Goal: Transaction & Acquisition: Purchase product/service

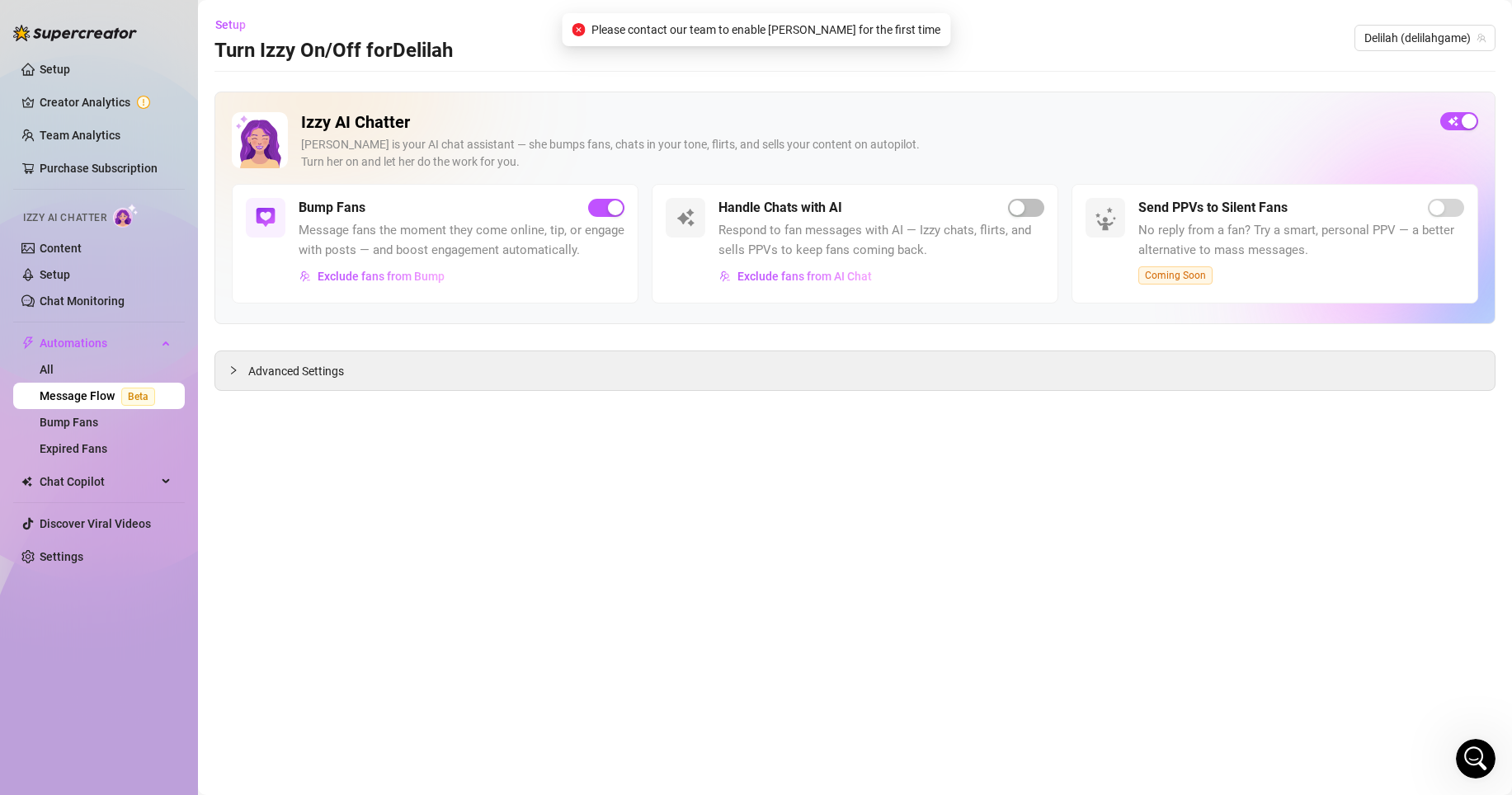
click at [1015, 207] on div "button" at bounding box center [1016, 207] width 15 height 15
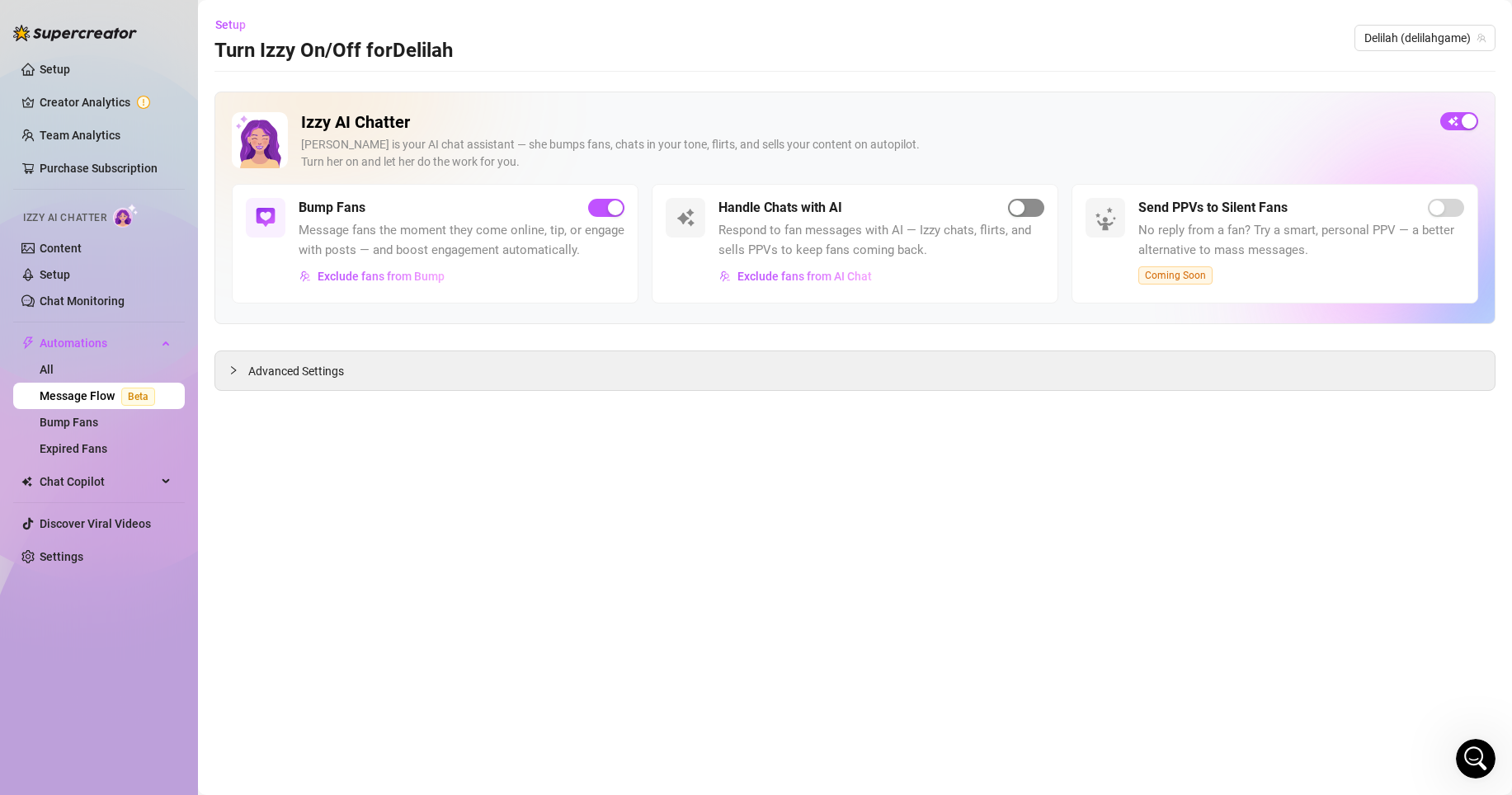
click at [1018, 200] on div "button" at bounding box center [1016, 207] width 15 height 15
click at [1469, 770] on div "Open Intercom Messenger" at bounding box center [1475, 759] width 55 height 55
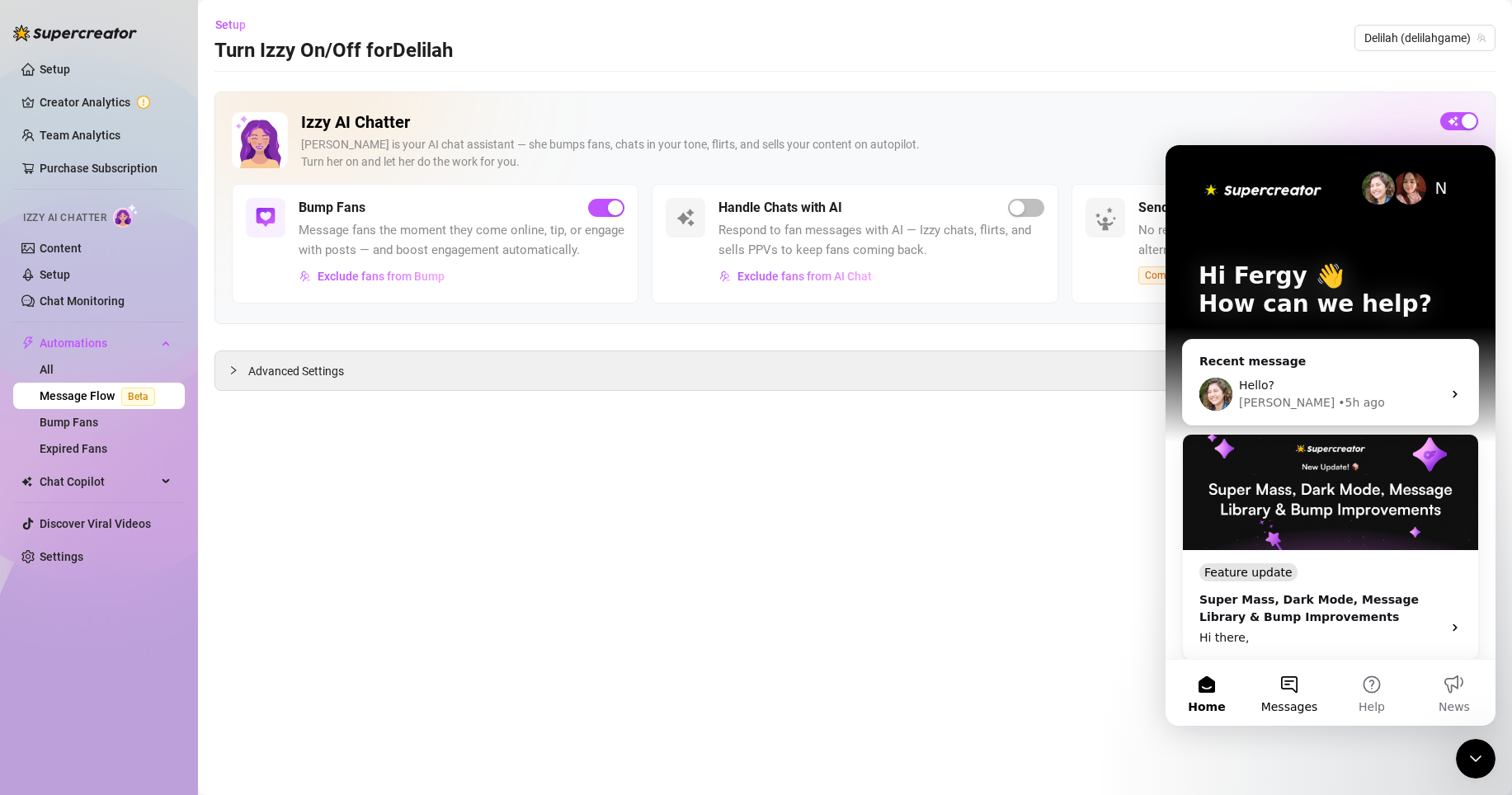
click at [1280, 701] on span "Messages" at bounding box center [1290, 707] width 57 height 12
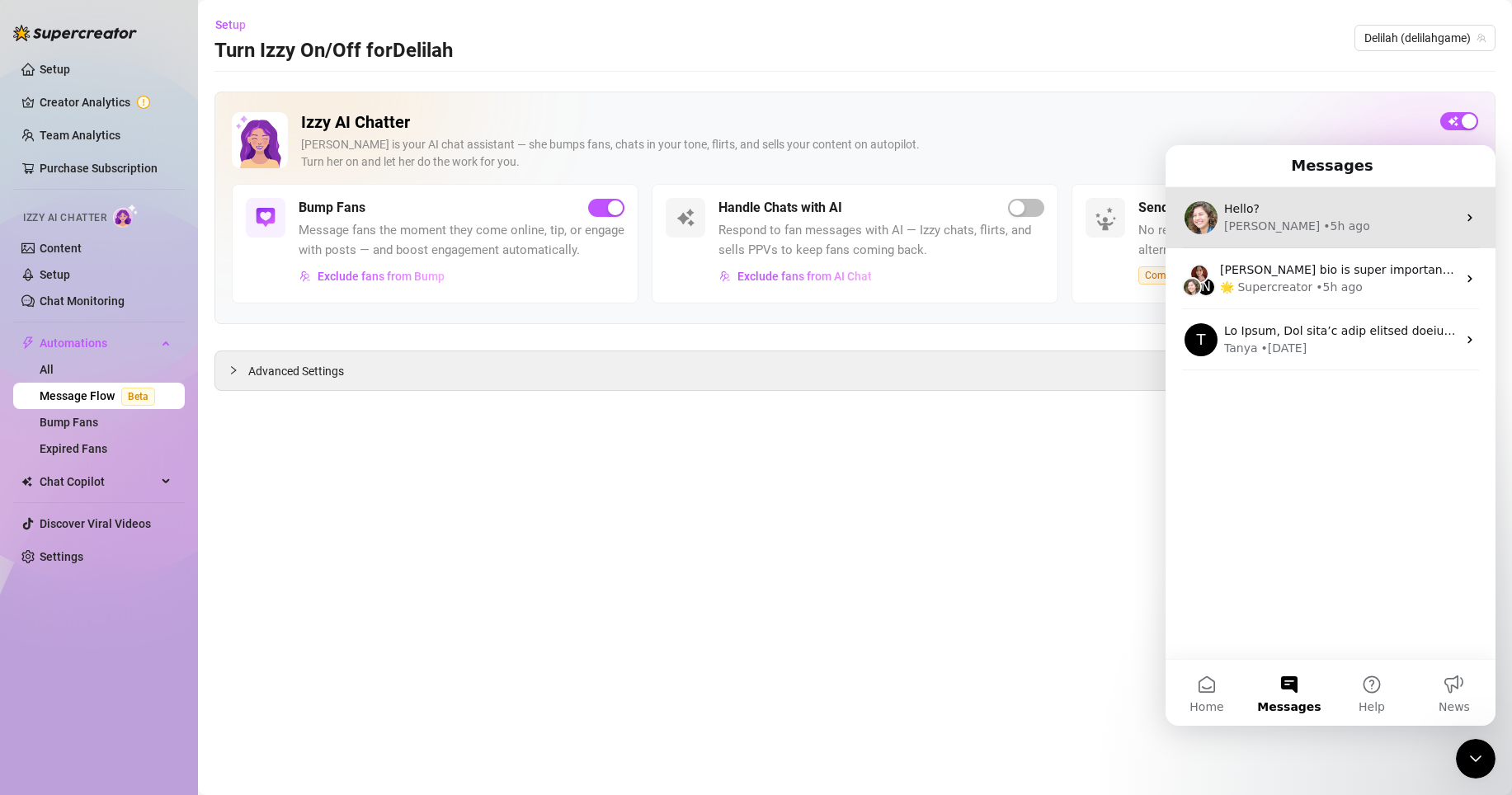
click at [1381, 245] on div "Hello? [PERSON_NAME] • 5h ago" at bounding box center [1330, 217] width 330 height 61
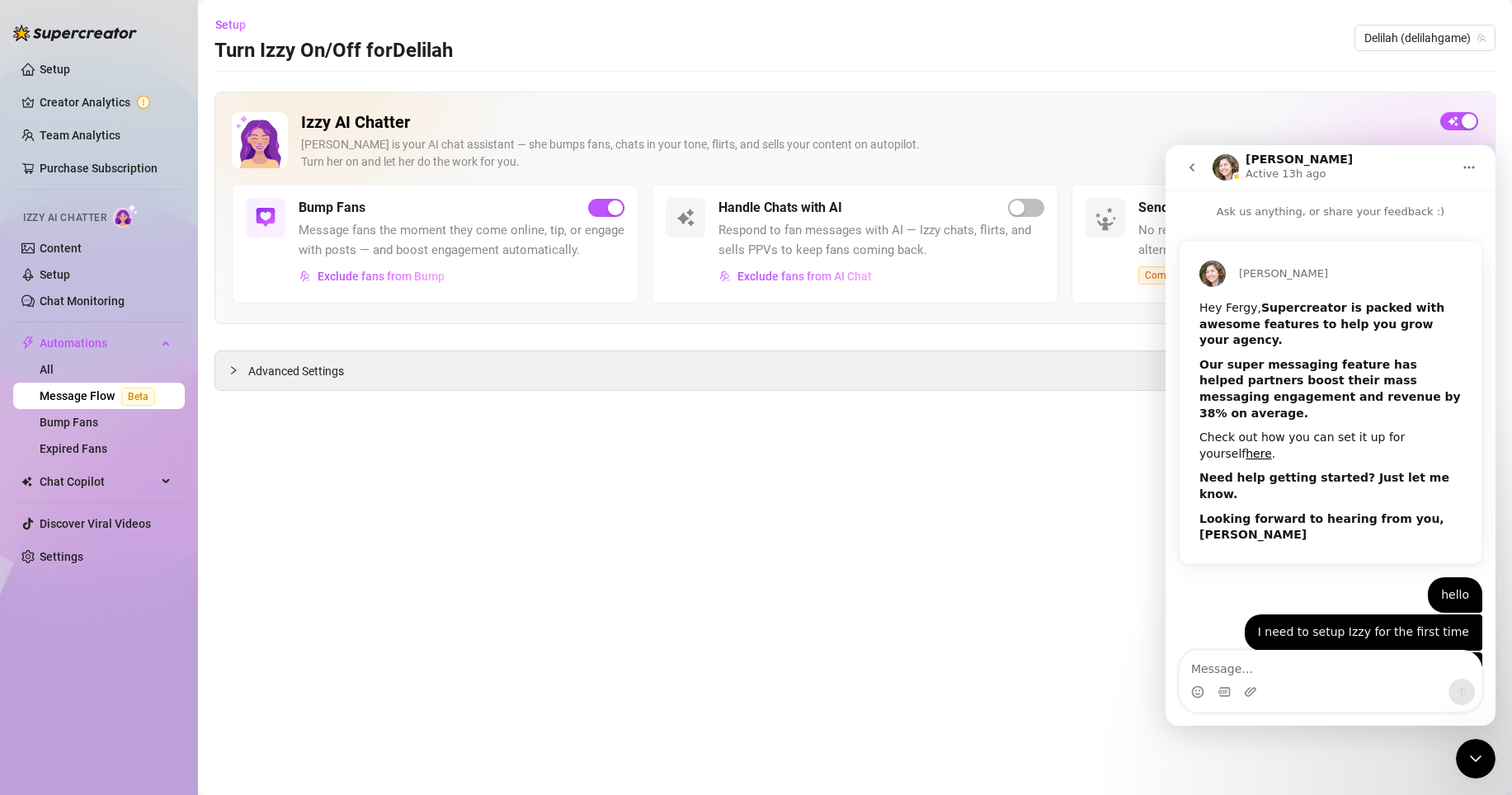
scroll to position [78, 0]
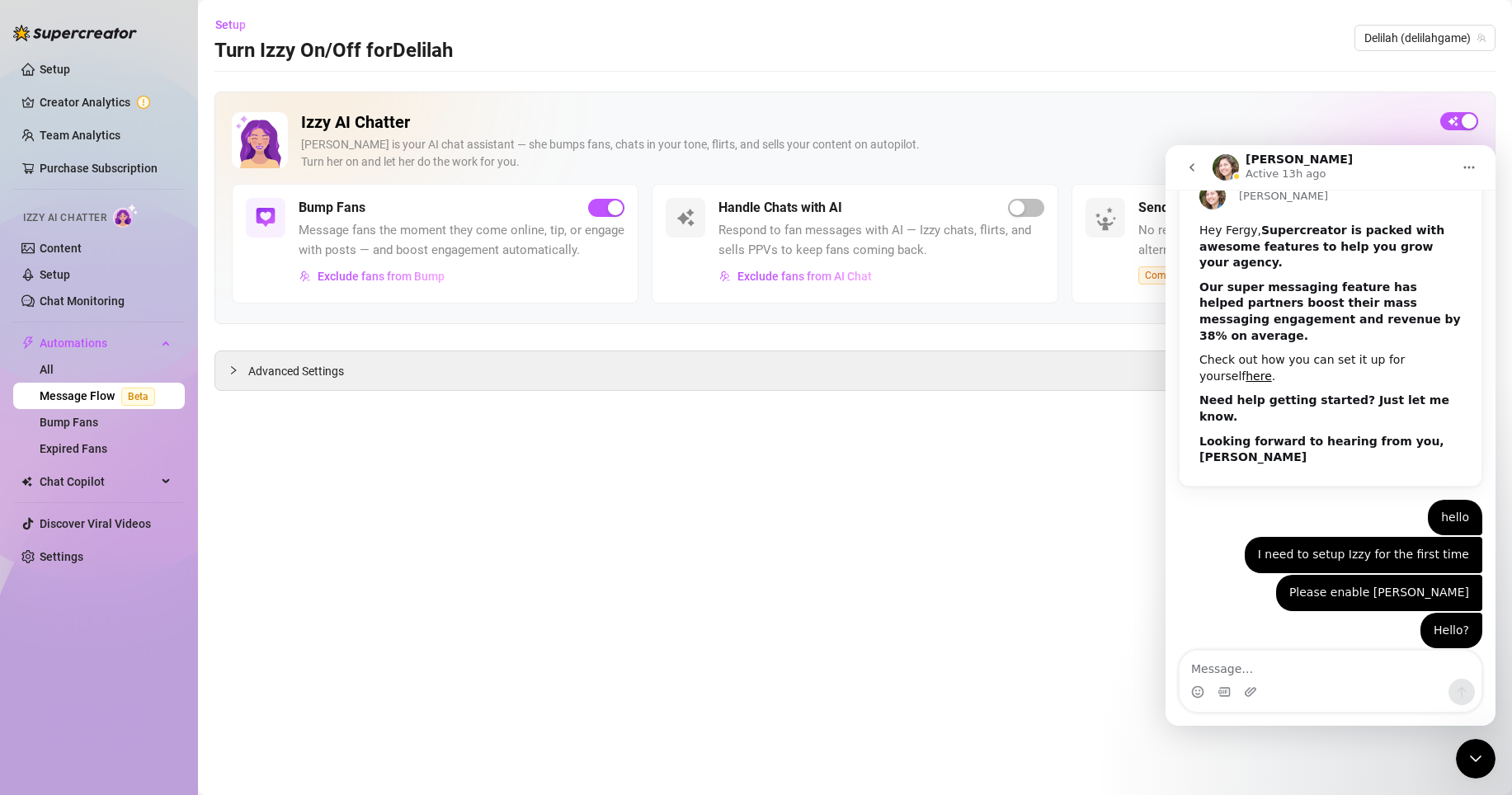
click at [1193, 170] on icon "go back" at bounding box center [1192, 168] width 5 height 8
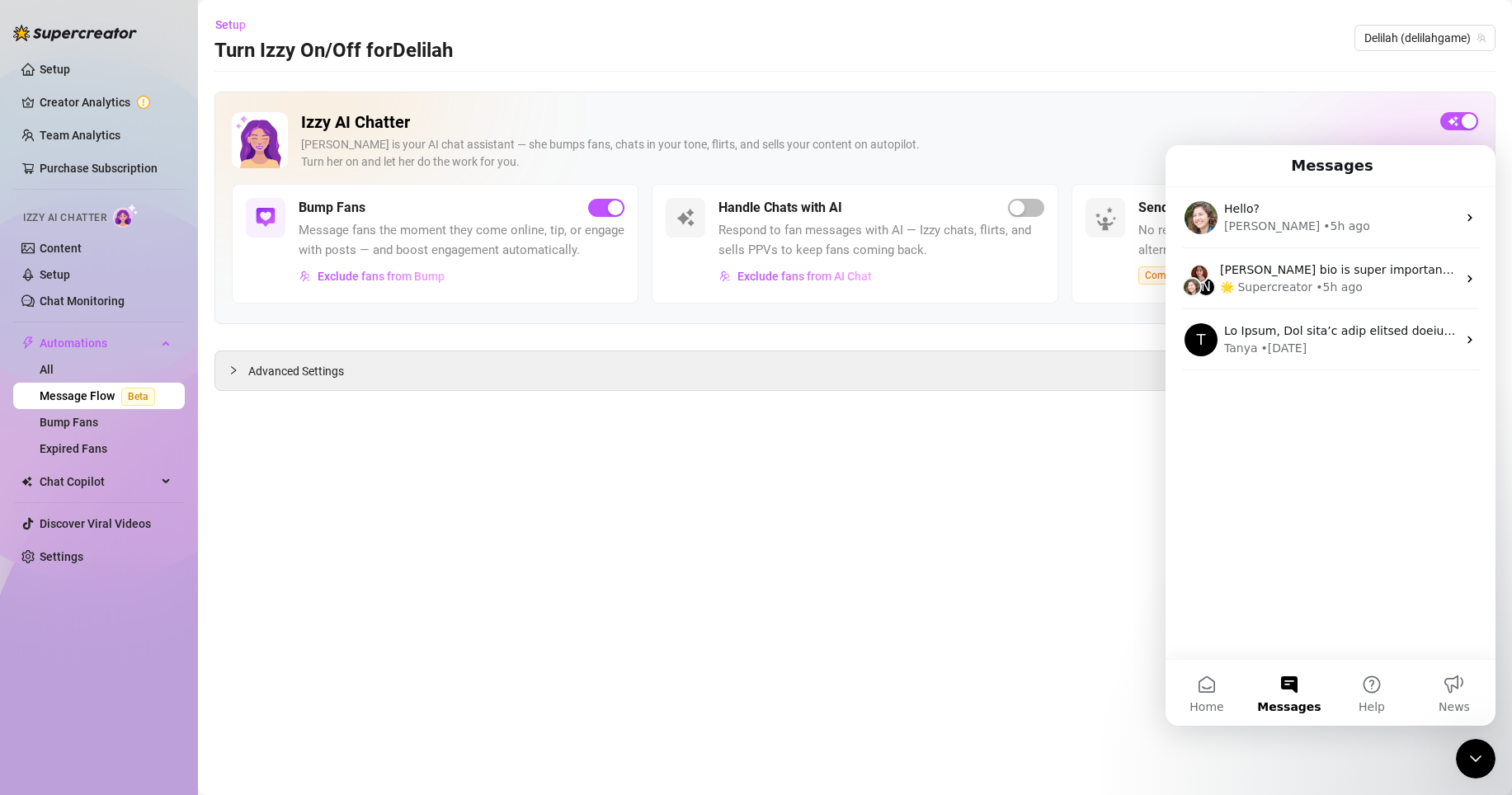
scroll to position [0, 0]
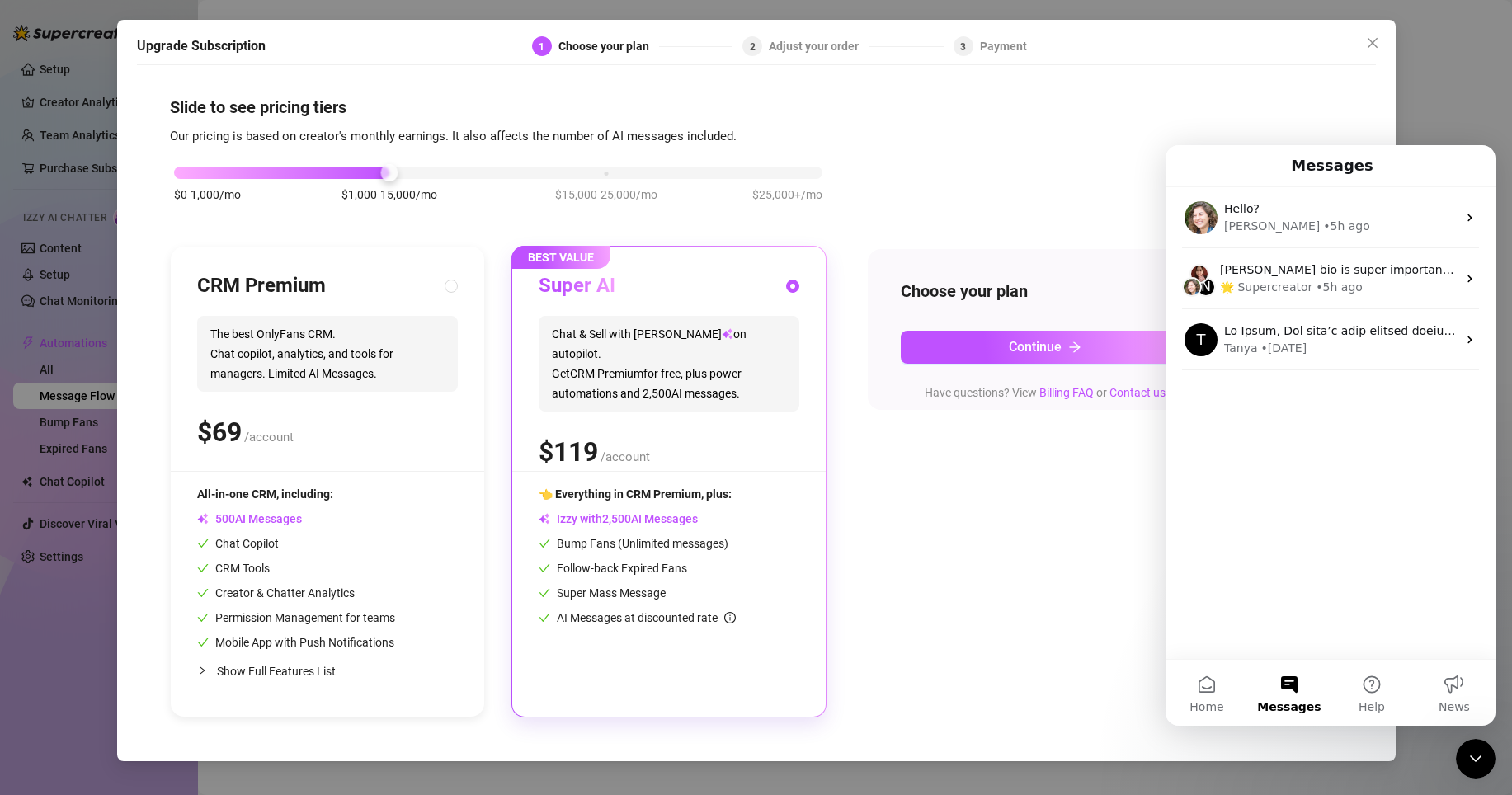
click at [1481, 746] on div "Close Intercom Messenger" at bounding box center [1476, 759] width 40 height 40
click at [455, 288] on span at bounding box center [451, 285] width 13 height 13
click at [455, 288] on input "radio" at bounding box center [452, 287] width 7 height 11
radio input "true"
radio input "false"
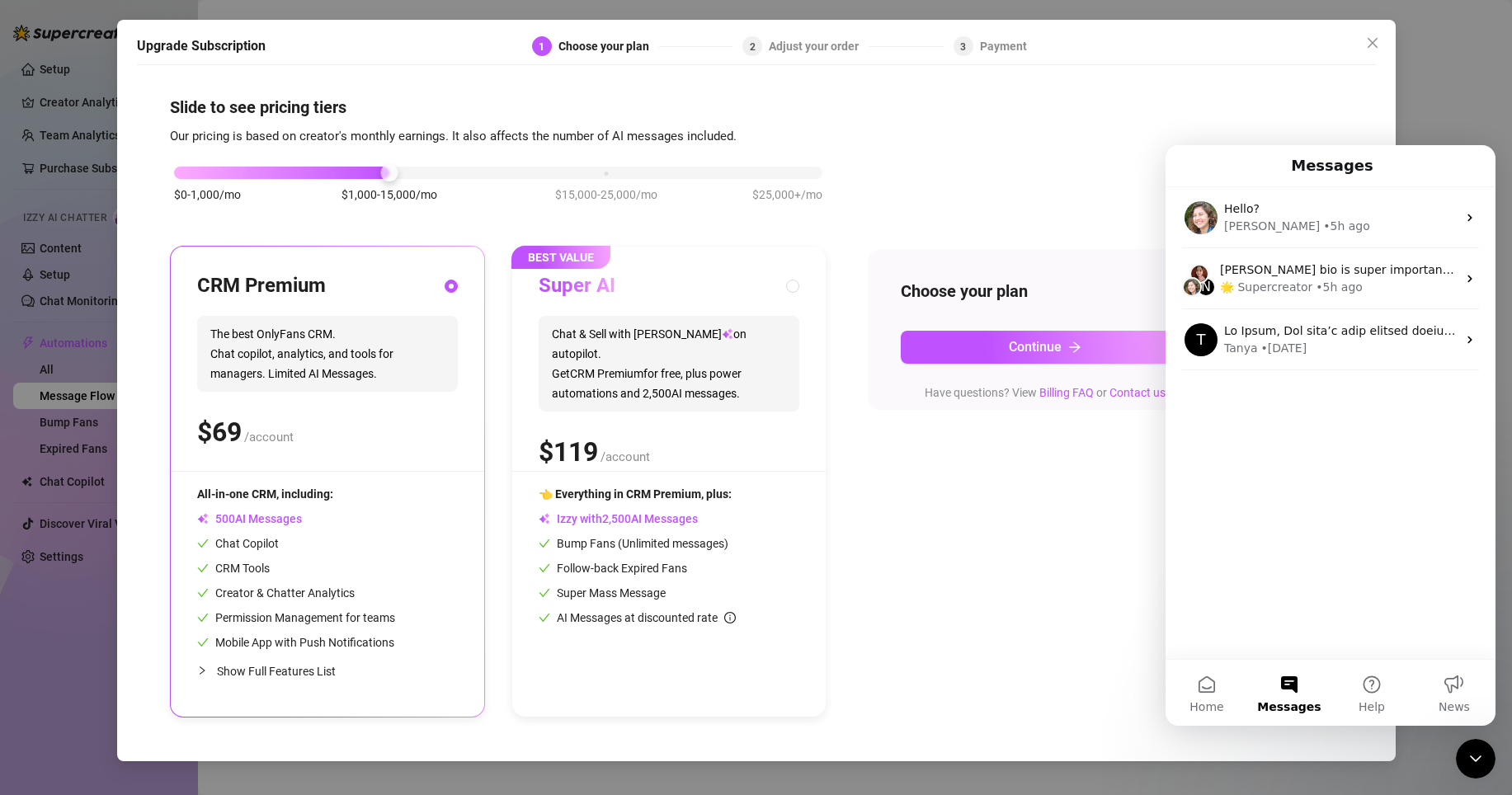
click at [1465, 760] on div "Close Intercom Messenger" at bounding box center [1476, 759] width 40 height 40
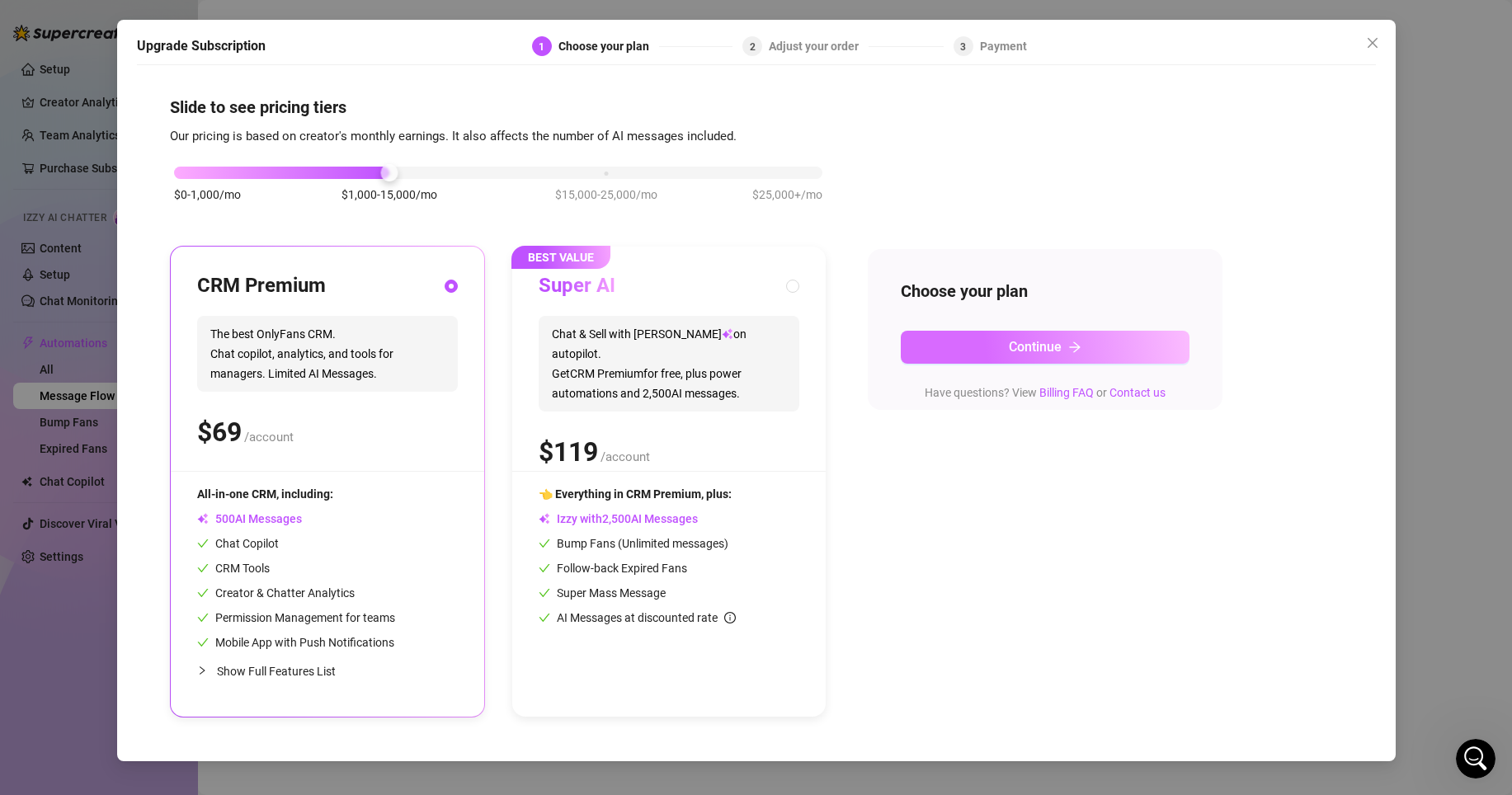
click at [1055, 350] on span "Continue" at bounding box center [1035, 347] width 53 height 16
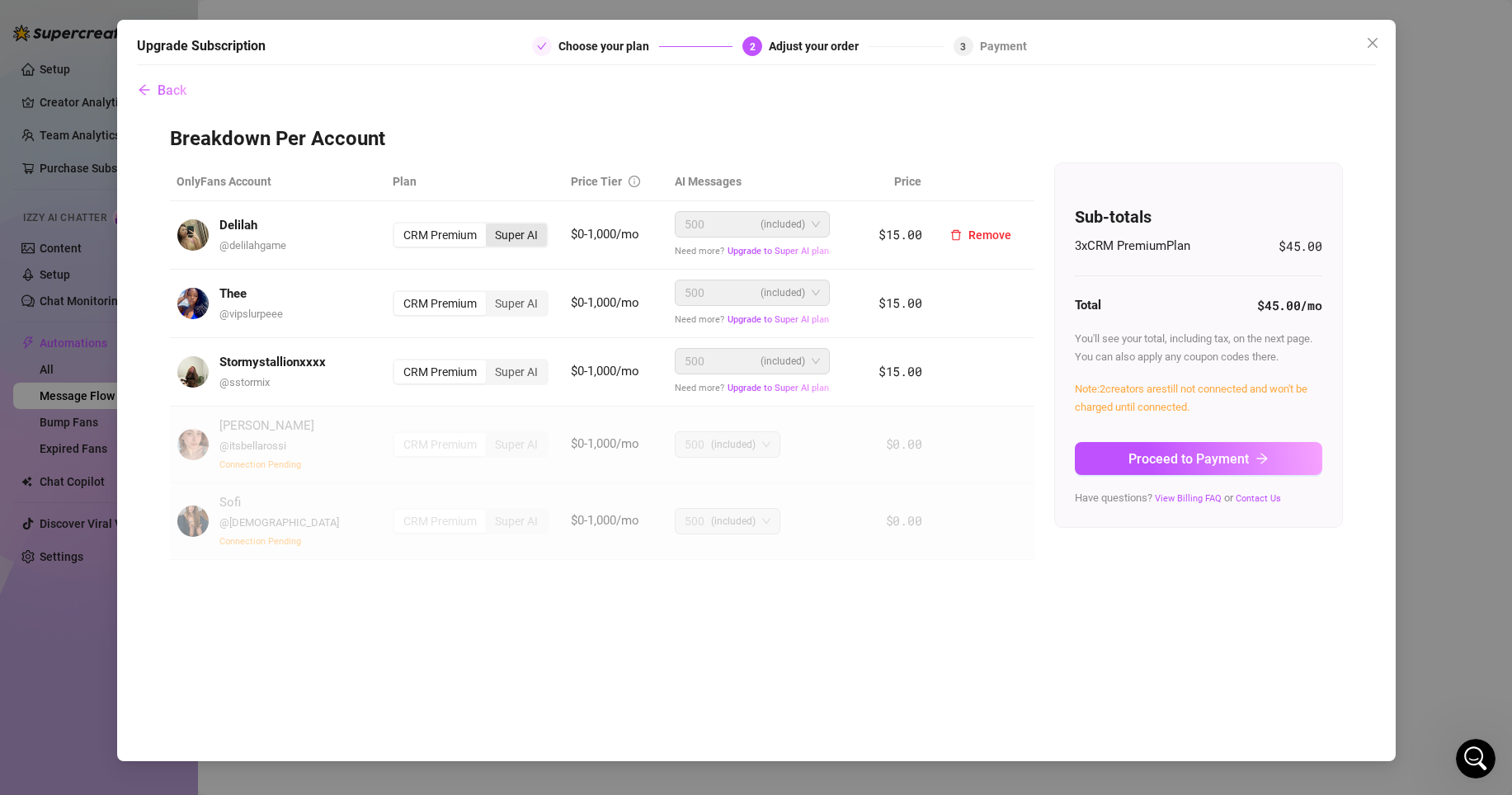
click at [539, 239] on div "Super AI" at bounding box center [516, 234] width 61 height 23
click at [490, 226] on input "Super AI" at bounding box center [490, 226] width 0 height 0
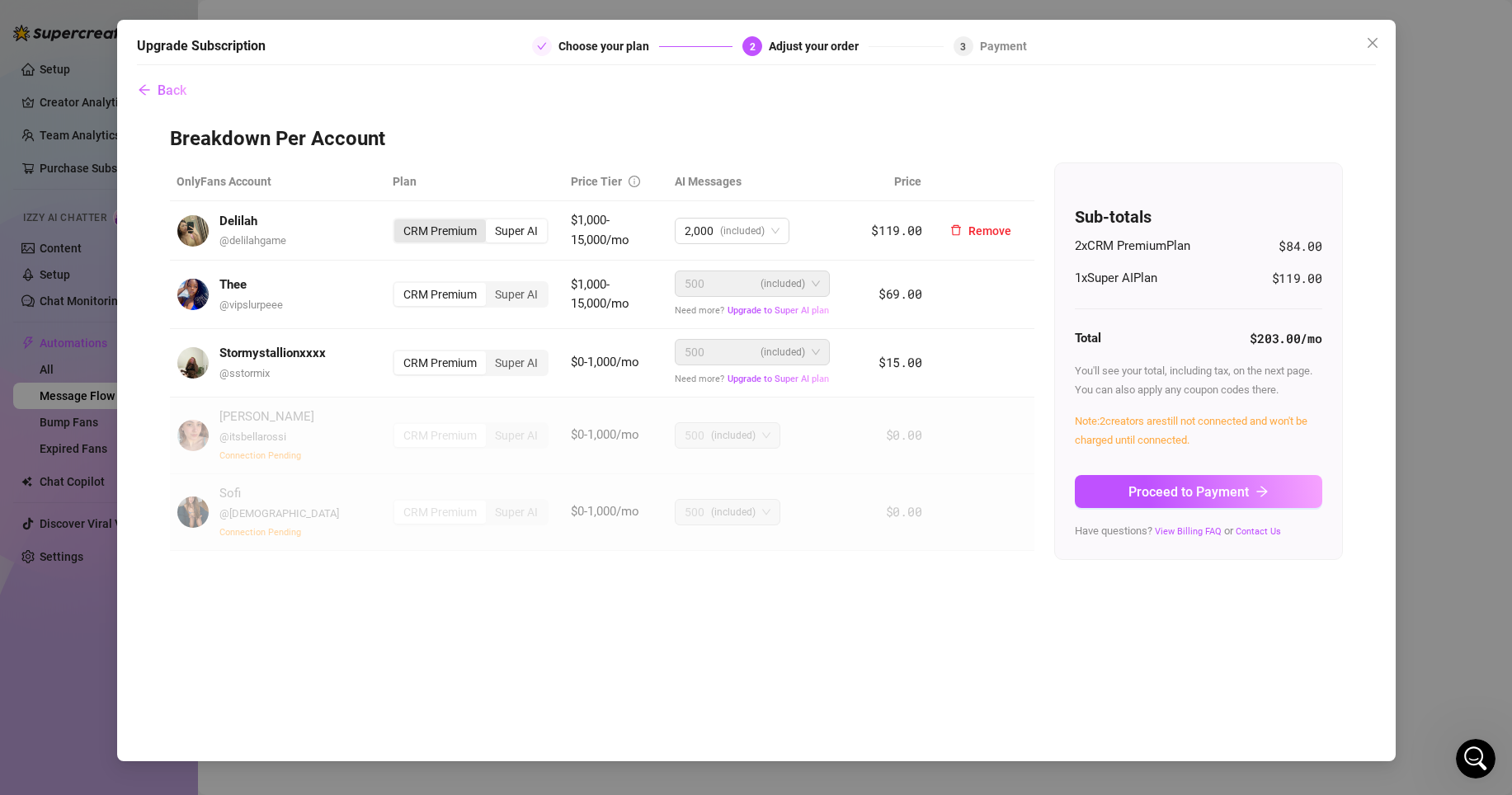
click at [446, 231] on div "CRM Premium" at bounding box center [440, 230] width 92 height 23
click at [398, 221] on input "CRM Premium" at bounding box center [398, 221] width 0 height 0
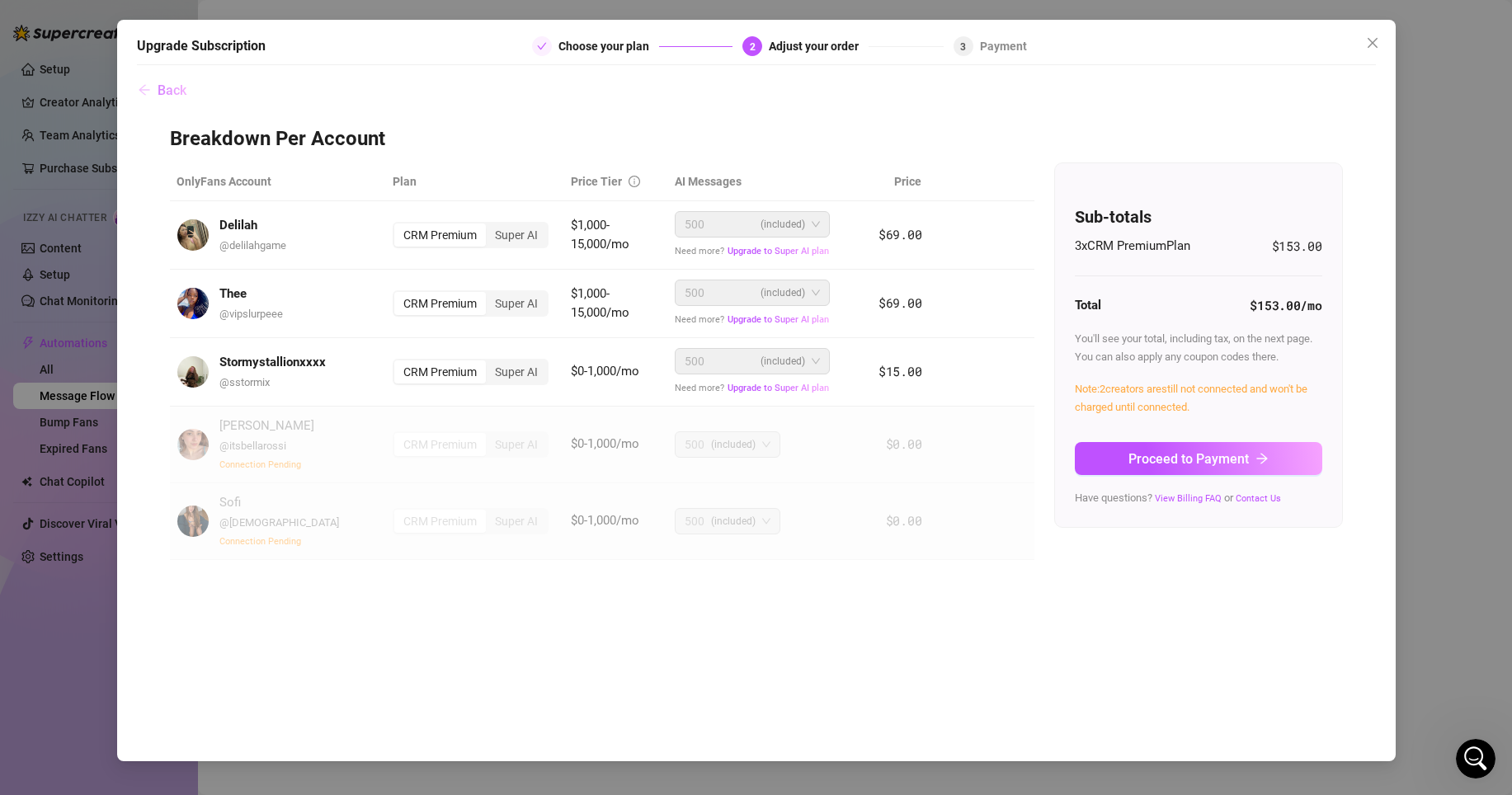
click at [150, 84] on icon "arrow-left" at bounding box center [144, 90] width 13 height 13
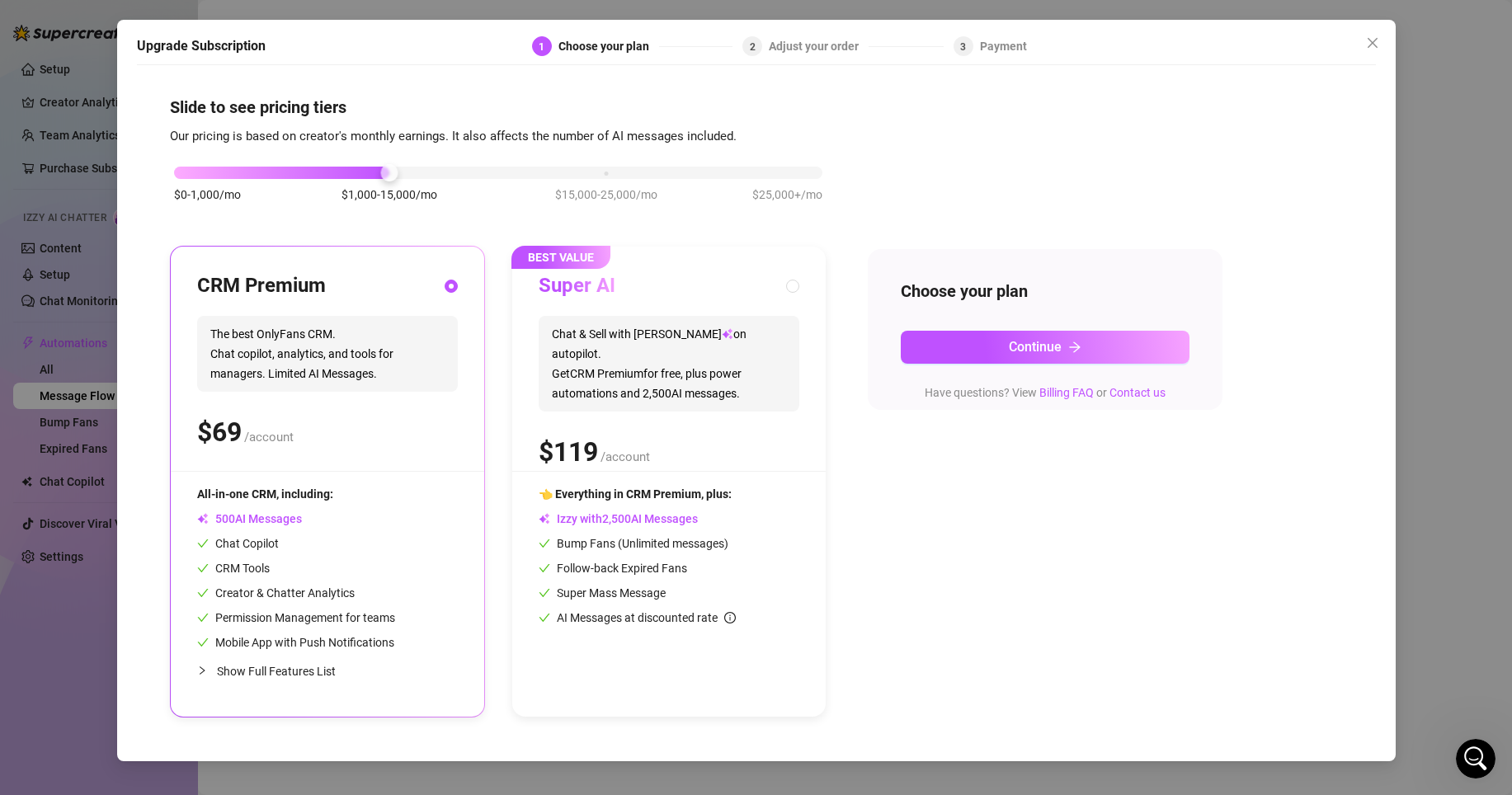
click at [799, 278] on div "BEST VALUE Super AI Chat & Sell with Izzy on autopilot. Get CRM Premium for fre…" at bounding box center [669, 481] width 313 height 470
radio input "false"
radio input "true"
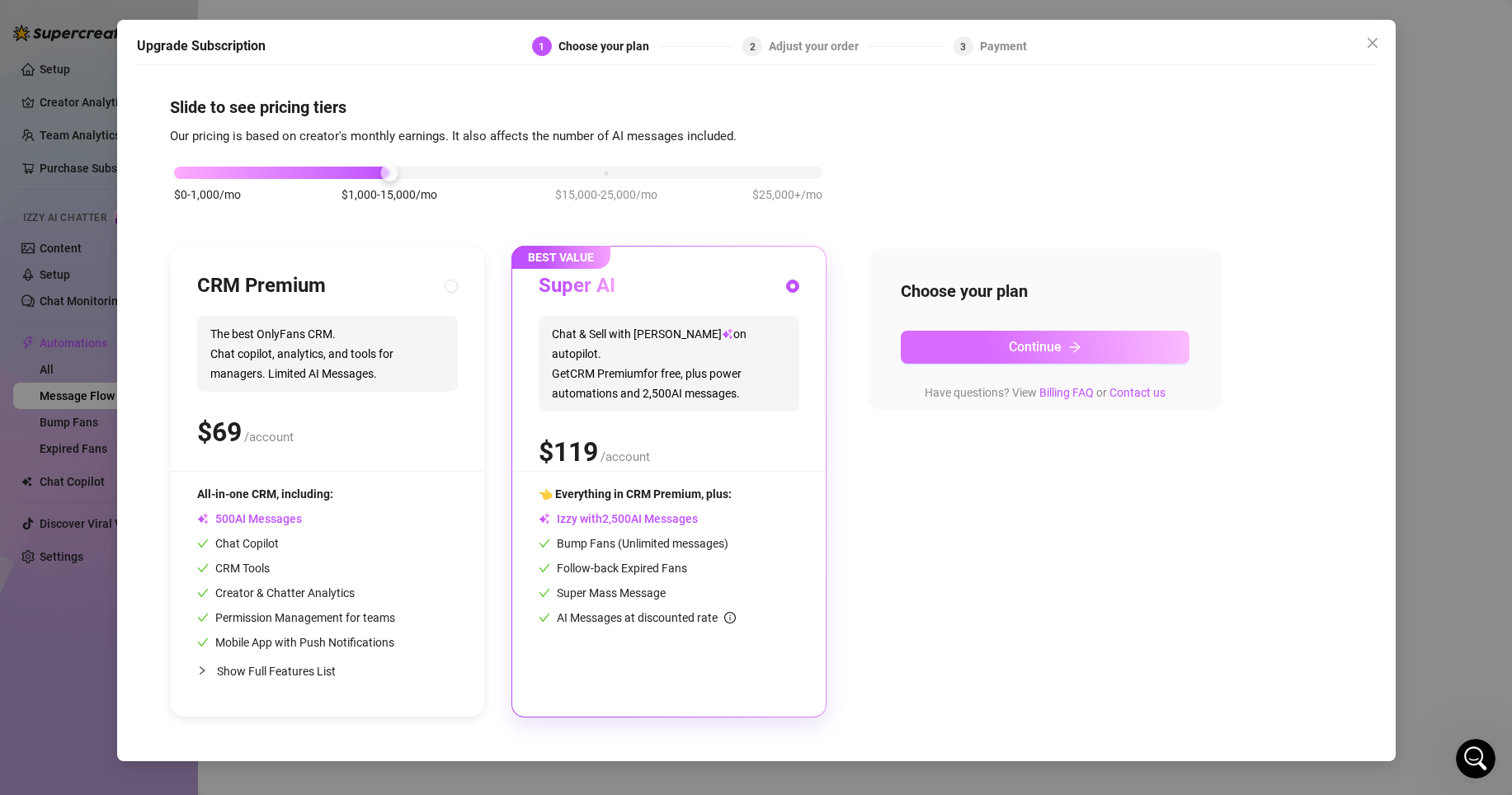
click at [952, 341] on button "Continue" at bounding box center [1044, 347] width 288 height 33
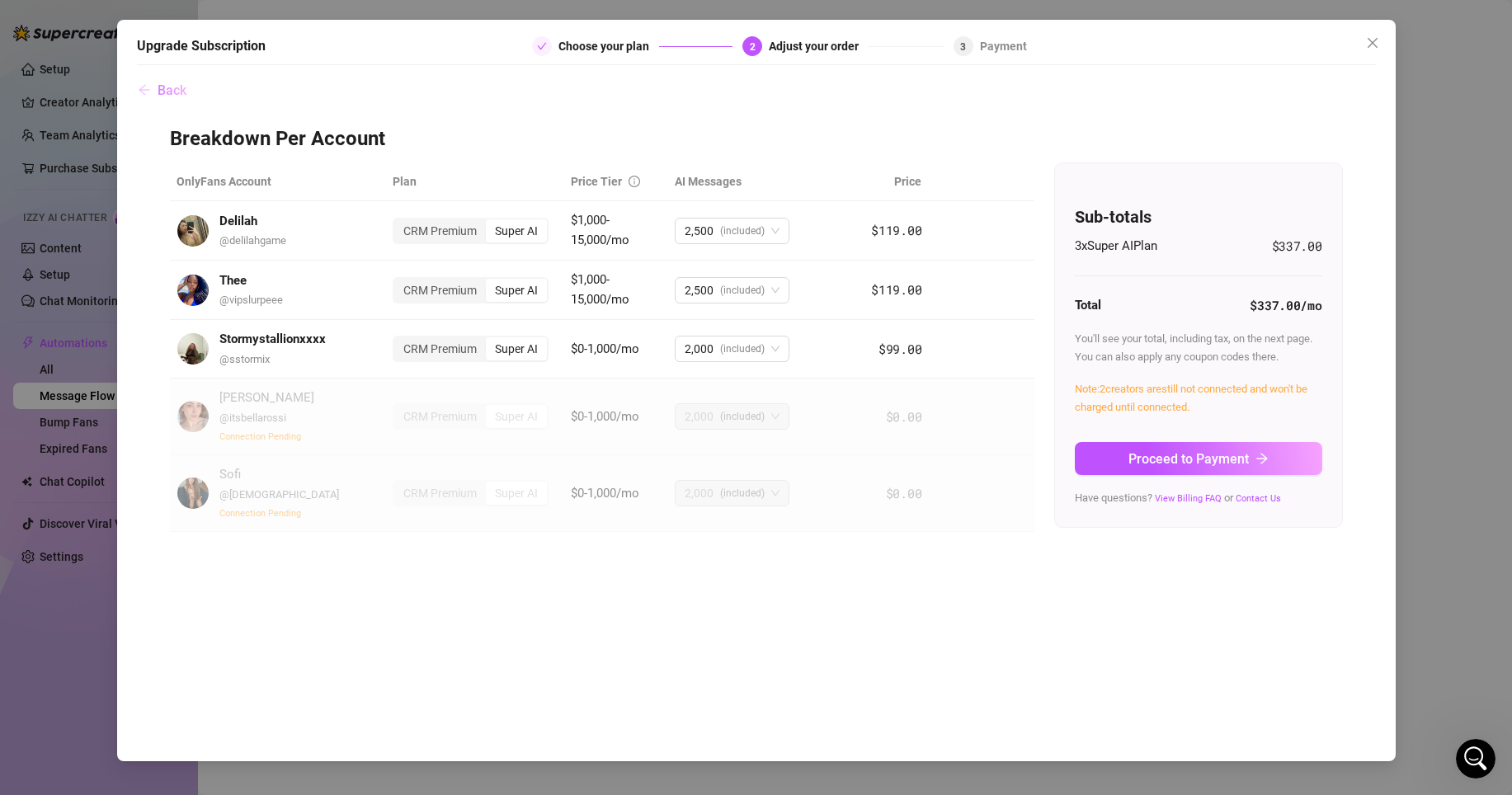
click at [171, 88] on span "Back" at bounding box center [172, 91] width 29 height 16
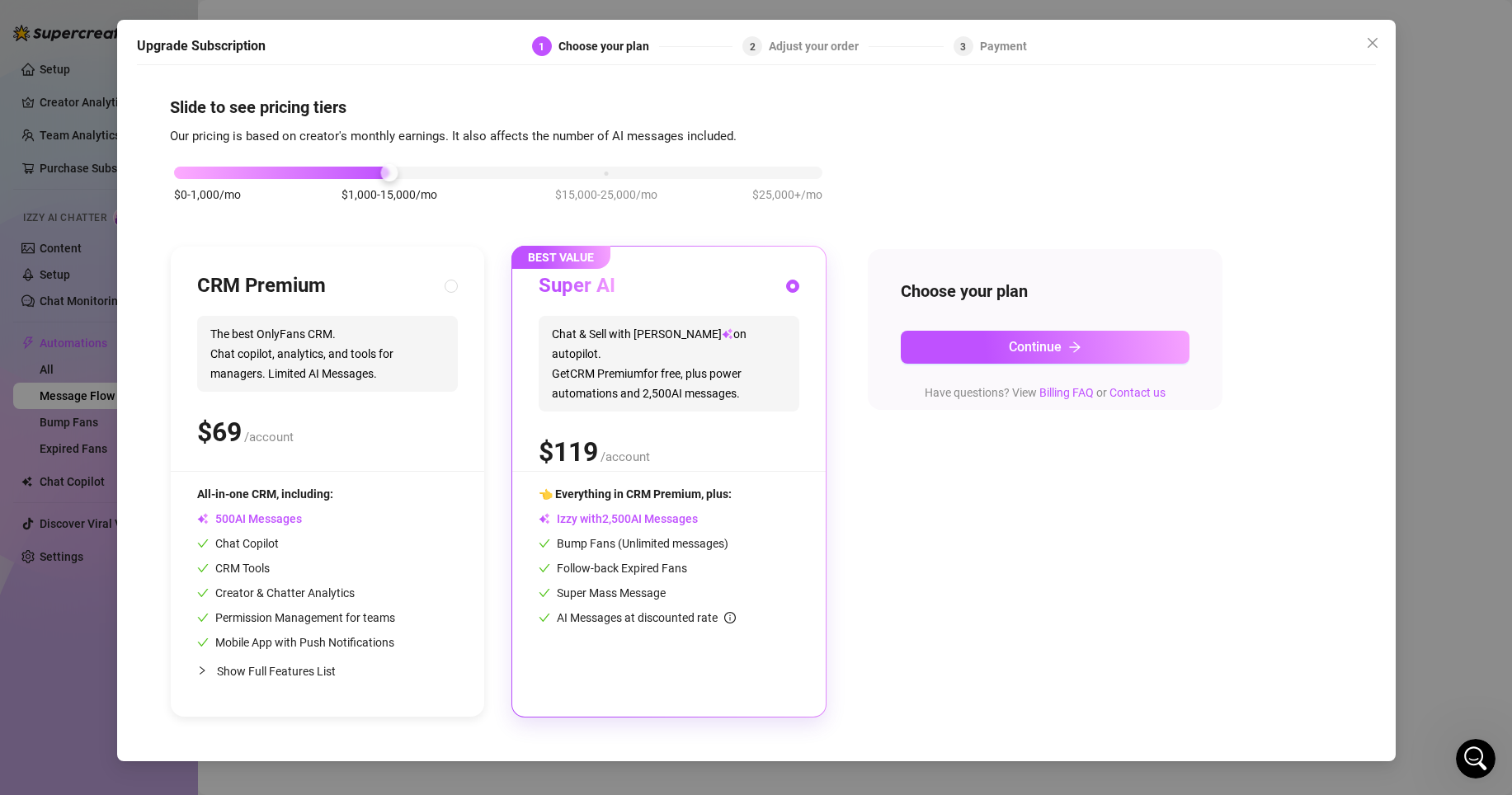
click at [1481, 761] on icon "Open Intercom Messenger" at bounding box center [1475, 759] width 27 height 27
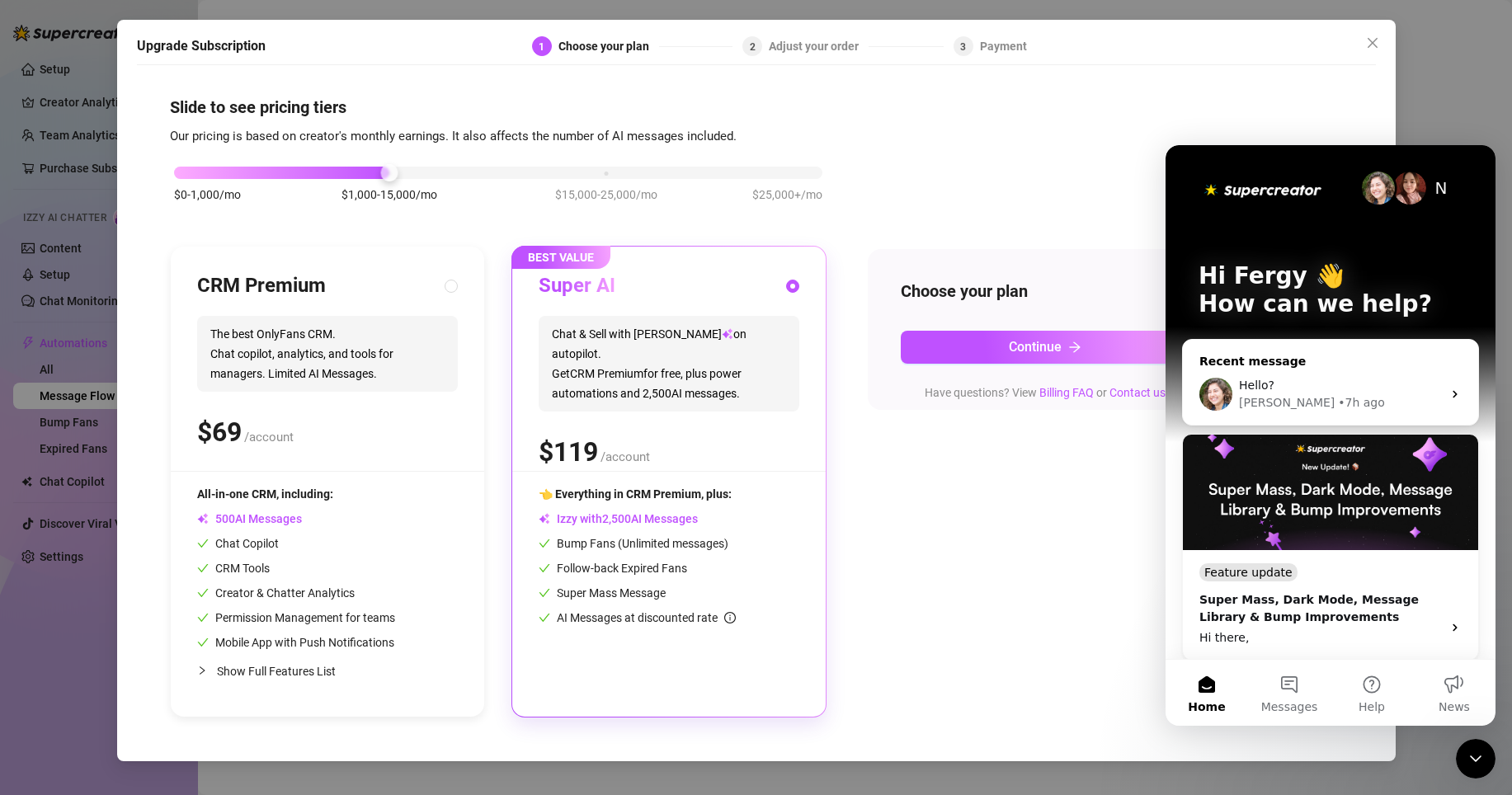
click at [1356, 398] on div "[PERSON_NAME] • 7h ago" at bounding box center [1339, 402] width 202 height 17
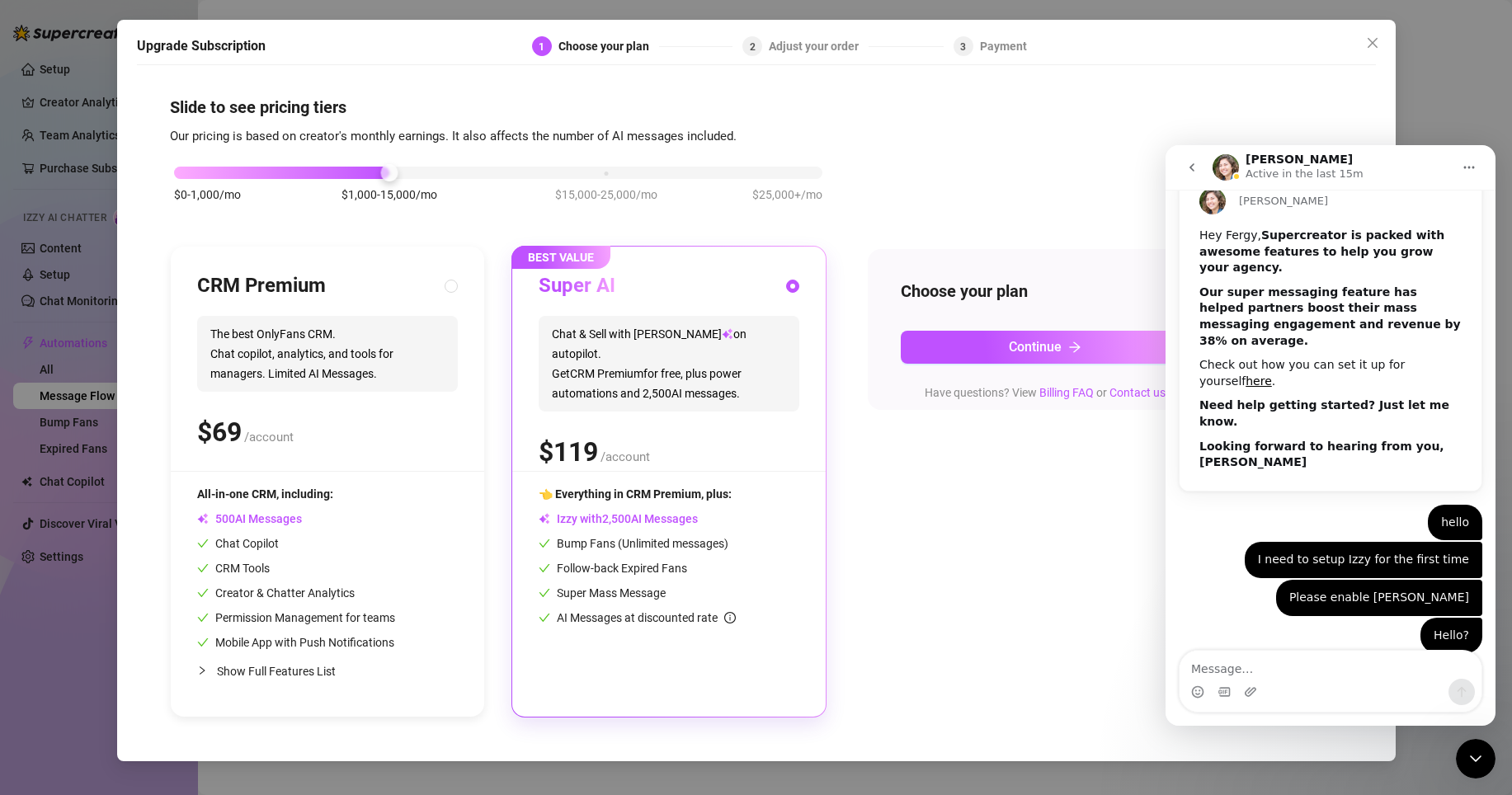
scroll to position [78, 0]
